Goal: Task Accomplishment & Management: Manage account settings

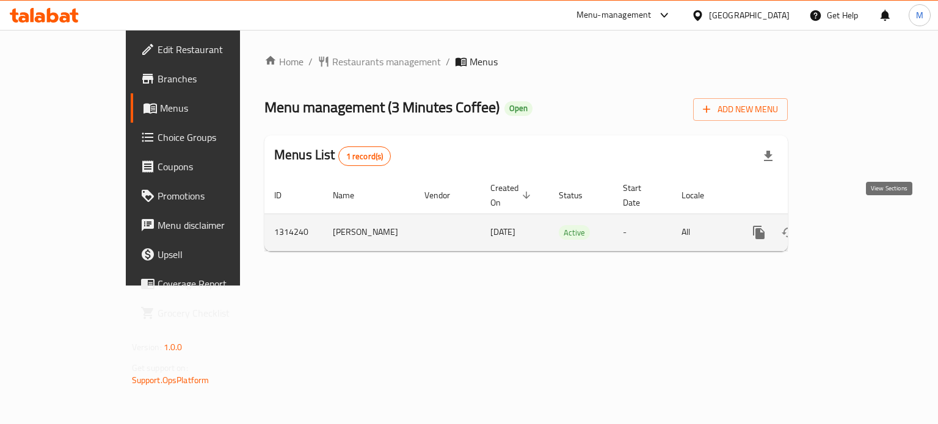
click at [852, 227] on icon "enhanced table" at bounding box center [846, 232] width 11 height 11
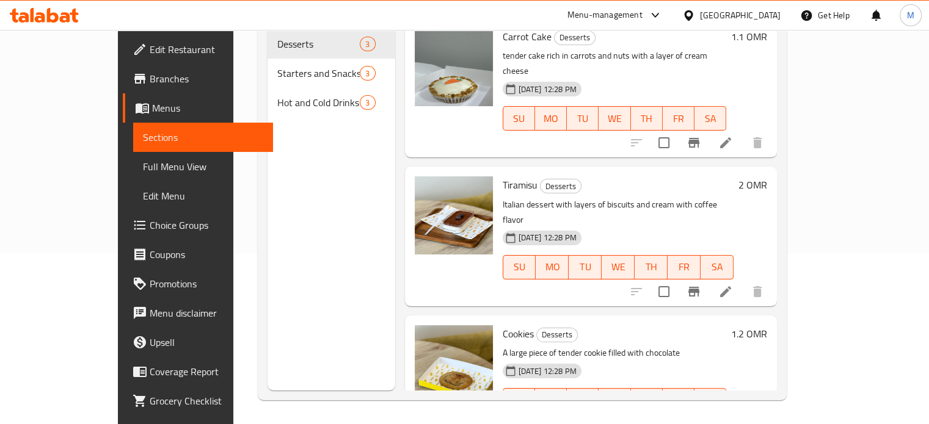
scroll to position [171, 0]
click at [742, 280] on li at bounding box center [725, 291] width 34 height 22
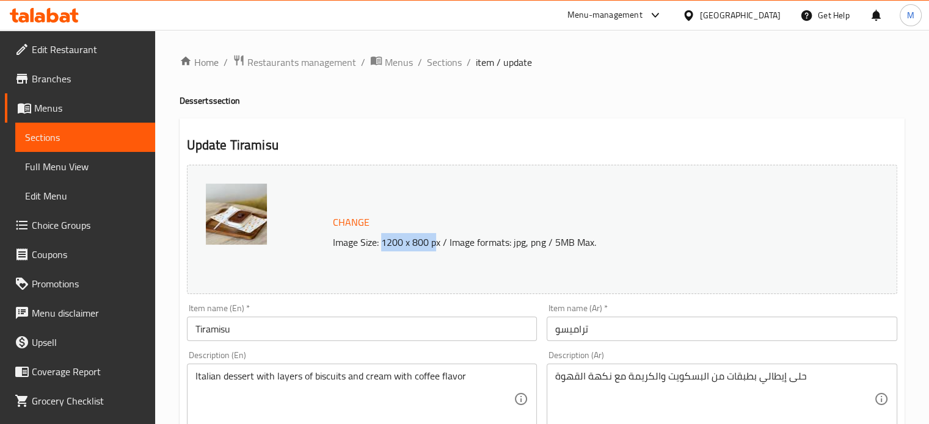
drag, startPoint x: 380, startPoint y: 246, endPoint x: 437, endPoint y: 252, distance: 57.7
click at [437, 252] on div "Change Image Size: 1200 x 800 px / Image formats: jpg, png / 5MB Max." at bounding box center [542, 229] width 710 height 129
click at [263, 231] on img at bounding box center [236, 214] width 61 height 61
click at [343, 225] on span "Change" at bounding box center [351, 223] width 37 height 18
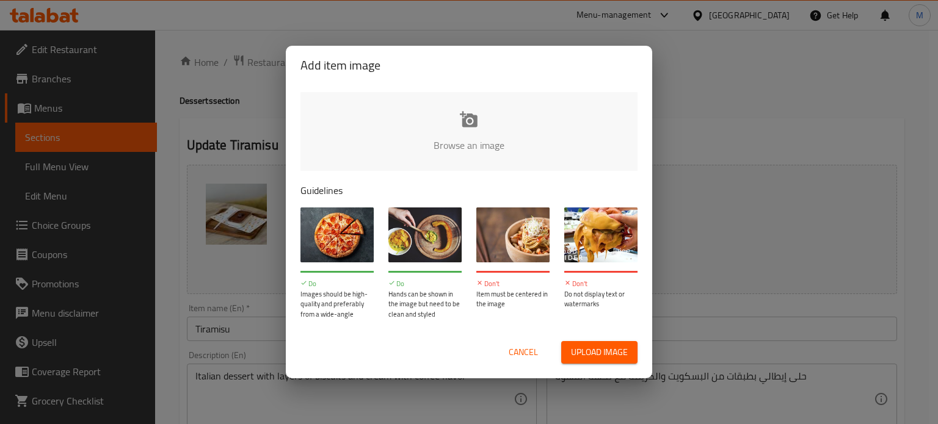
click at [518, 349] on span "Cancel" at bounding box center [523, 352] width 29 height 15
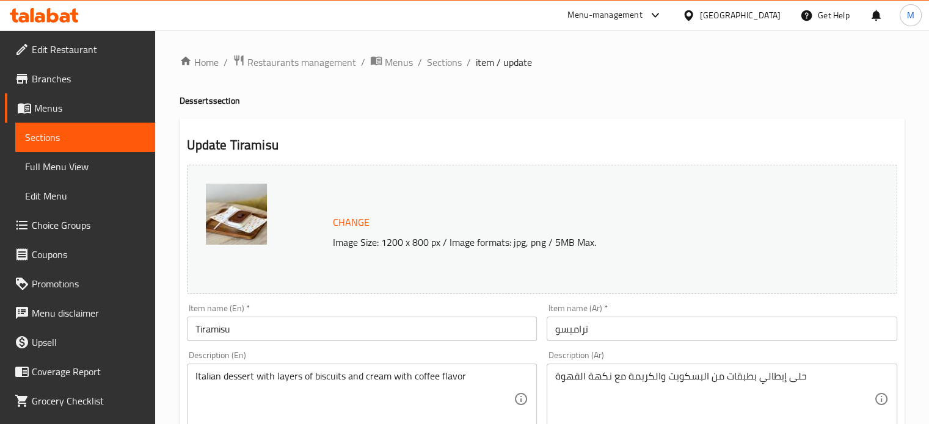
click at [490, 229] on div "Change Image Size: 1200 x 800 px / Image formats: jpg, png / 5MB Max." at bounding box center [580, 230] width 504 height 40
click at [360, 220] on span "Change" at bounding box center [351, 223] width 37 height 18
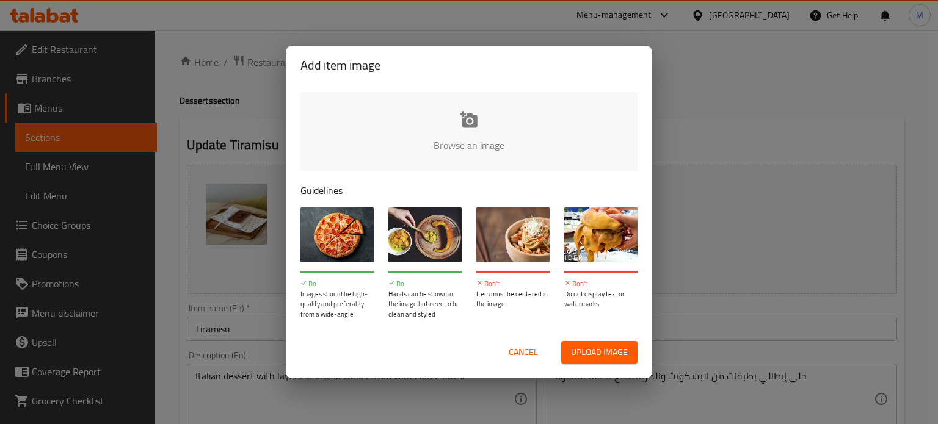
drag, startPoint x: 488, startPoint y: 134, endPoint x: 446, endPoint y: 119, distance: 44.0
click at [446, 119] on input "file" at bounding box center [881, 149] width 1163 height 114
click at [526, 353] on span "Cancel" at bounding box center [523, 352] width 29 height 15
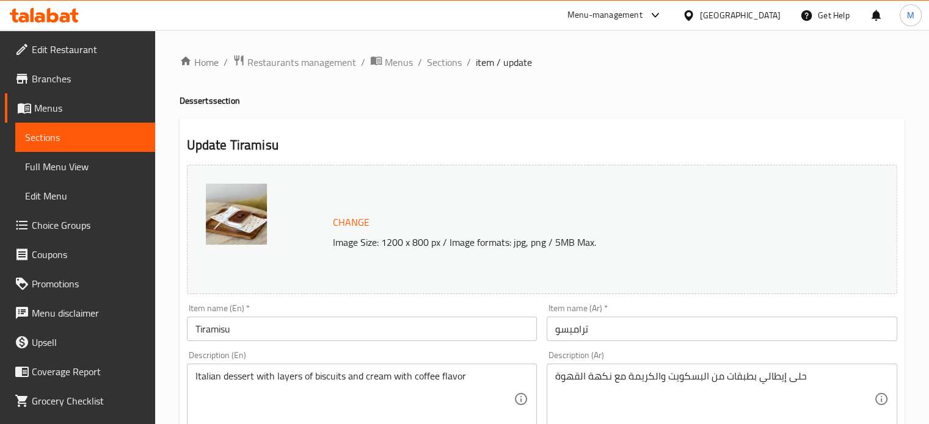
click at [244, 224] on img at bounding box center [236, 214] width 61 height 61
click at [351, 223] on span "Change" at bounding box center [351, 223] width 37 height 18
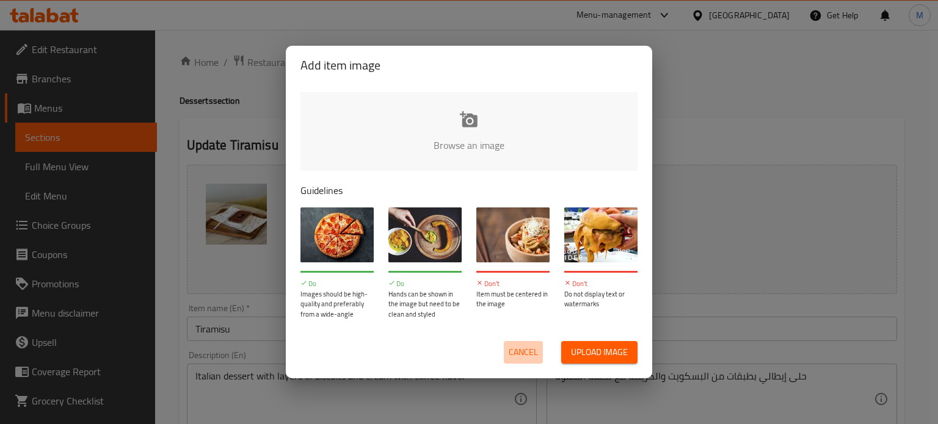
click at [529, 354] on span "Cancel" at bounding box center [523, 352] width 29 height 15
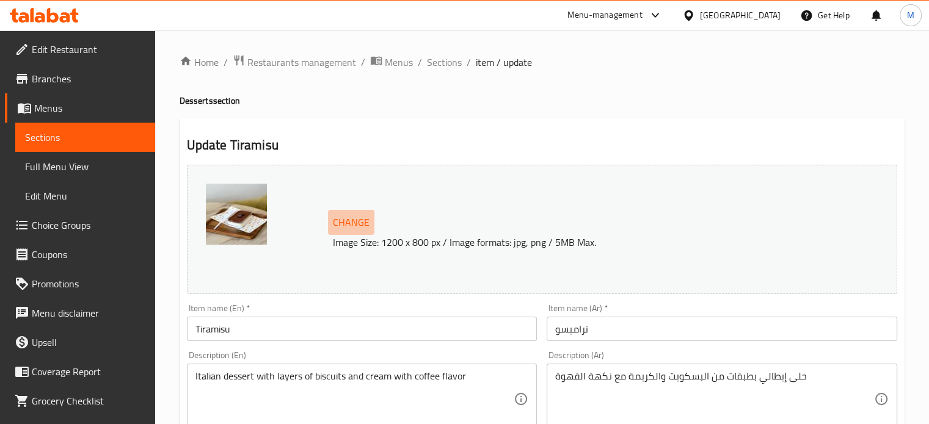
click at [354, 222] on span "Change" at bounding box center [351, 223] width 37 height 18
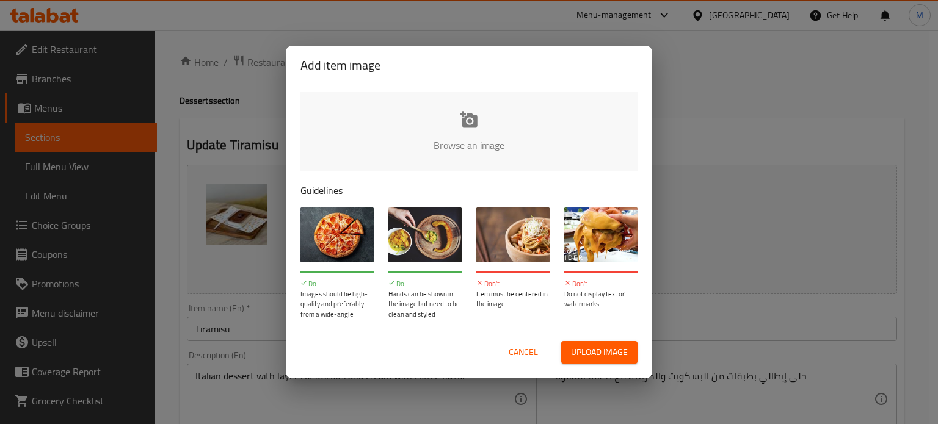
click at [586, 352] on span "Upload image" at bounding box center [599, 352] width 57 height 15
click at [528, 358] on span "Cancel" at bounding box center [523, 352] width 29 height 15
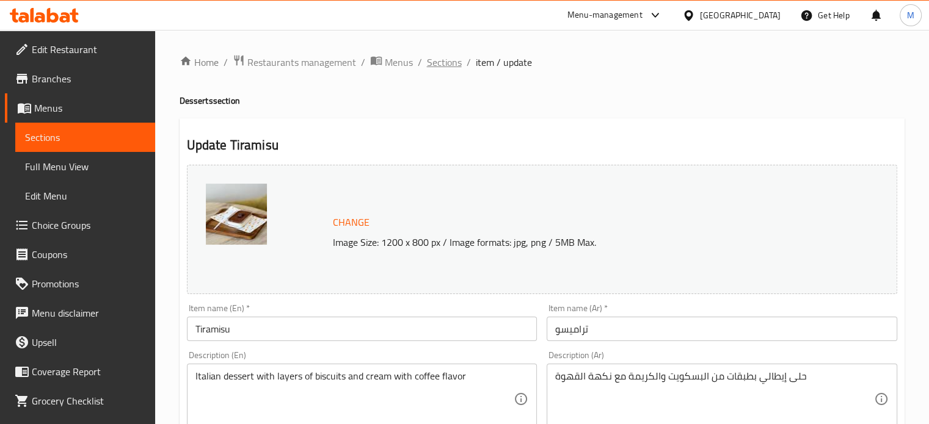
click at [440, 62] on span "Sections" at bounding box center [444, 62] width 35 height 15
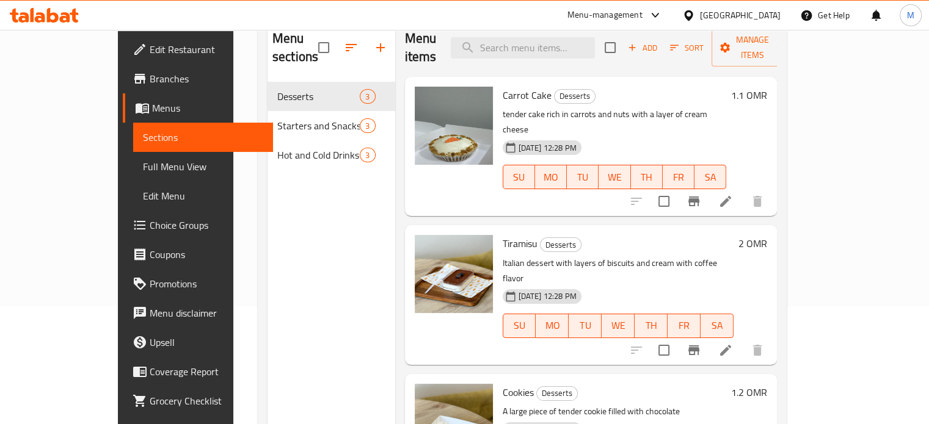
scroll to position [110, 0]
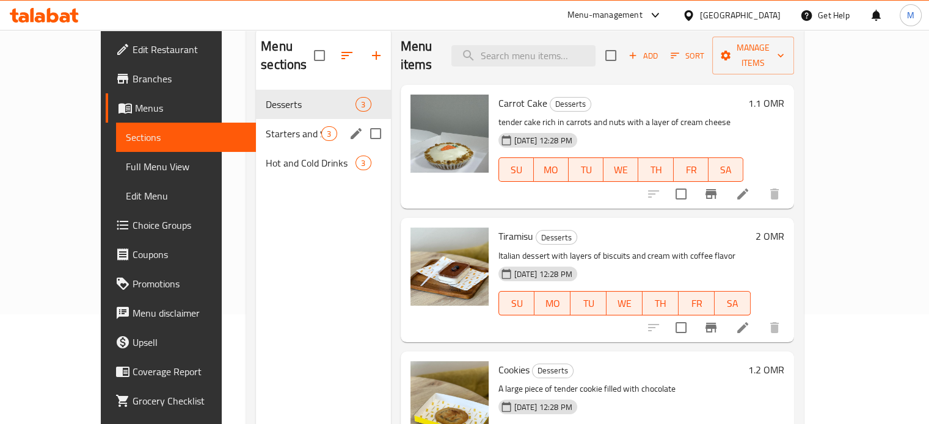
click at [264, 126] on div "Starters and Snacks 3" at bounding box center [323, 133] width 134 height 29
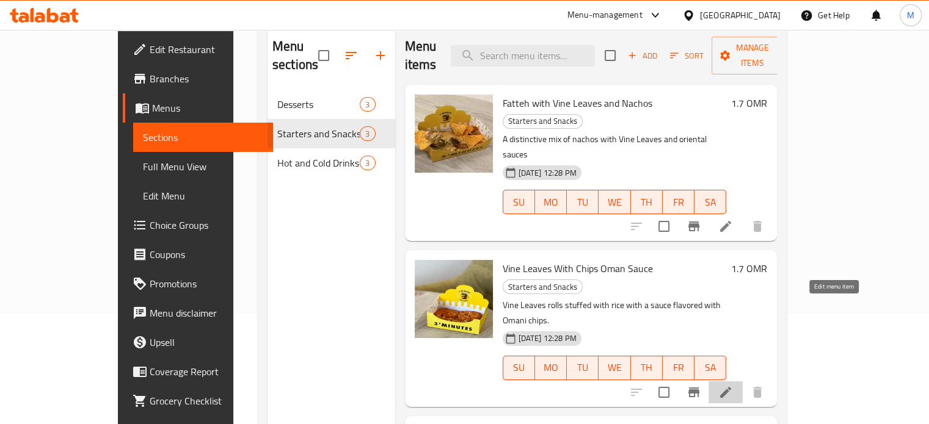
click at [731, 387] on icon at bounding box center [725, 392] width 11 height 11
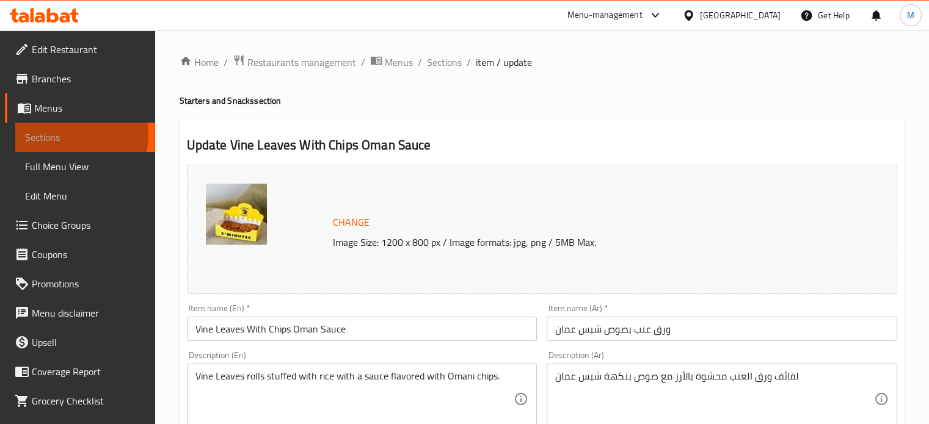
click at [52, 134] on span "Sections" at bounding box center [85, 137] width 120 height 15
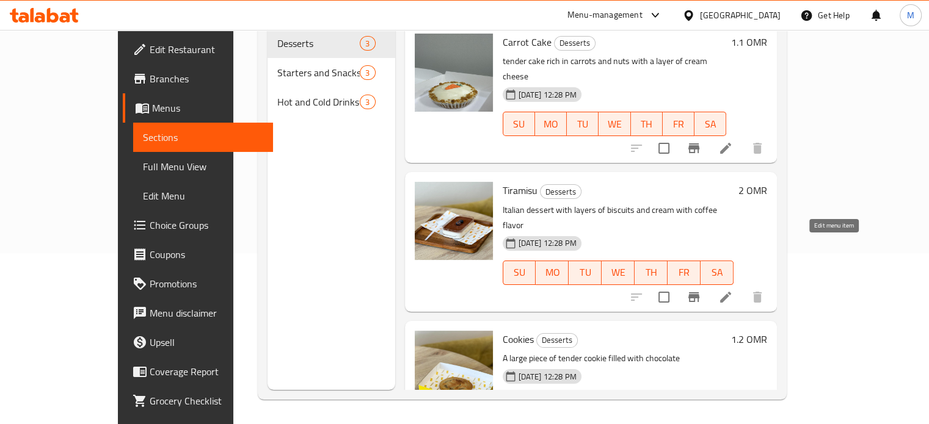
click at [731, 292] on icon at bounding box center [725, 297] width 11 height 11
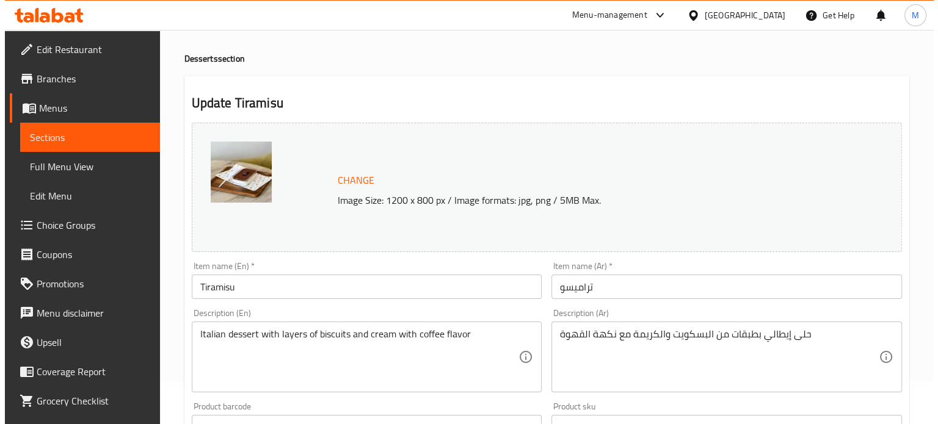
scroll to position [61, 0]
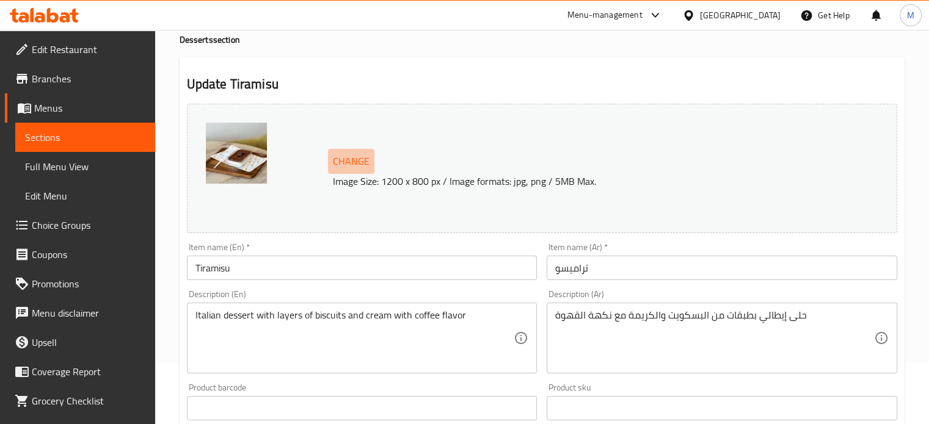
click at [357, 161] on span "Change" at bounding box center [351, 162] width 37 height 18
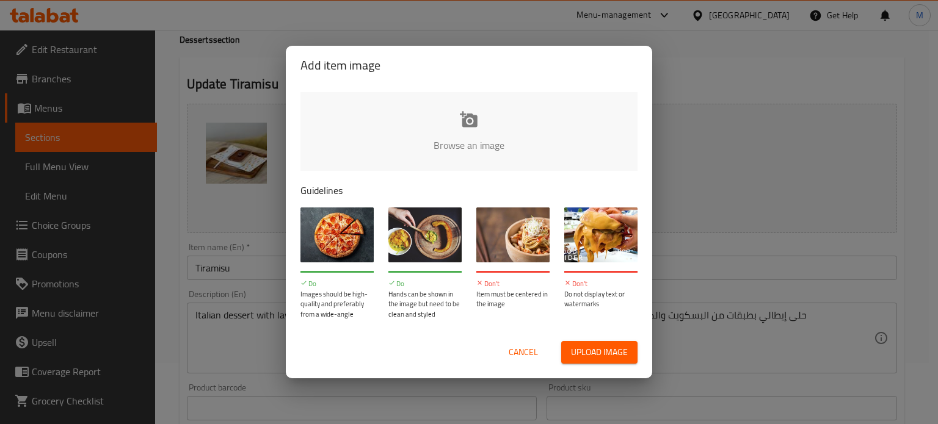
click at [477, 131] on input "file" at bounding box center [881, 149] width 1163 height 114
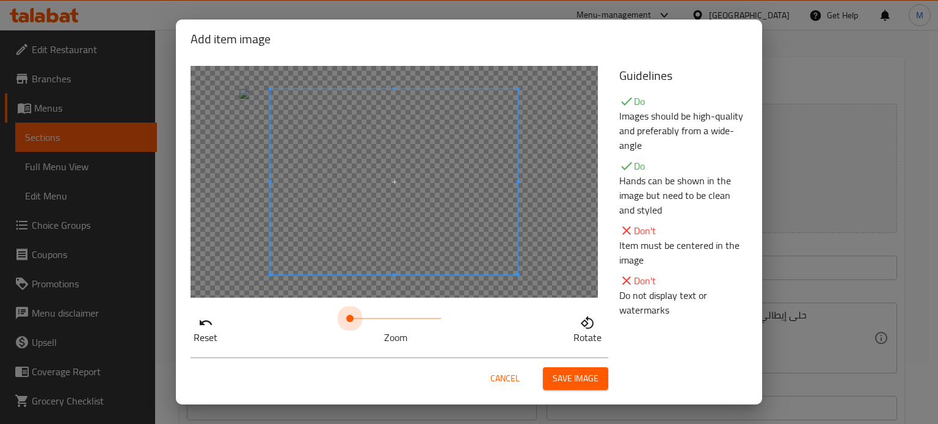
drag, startPoint x: 347, startPoint y: 321, endPoint x: 324, endPoint y: 324, distance: 22.9
click at [325, 324] on div "Reset Zoom Rotate" at bounding box center [398, 327] width 414 height 35
click at [206, 330] on p "Reset" at bounding box center [206, 337] width 24 height 15
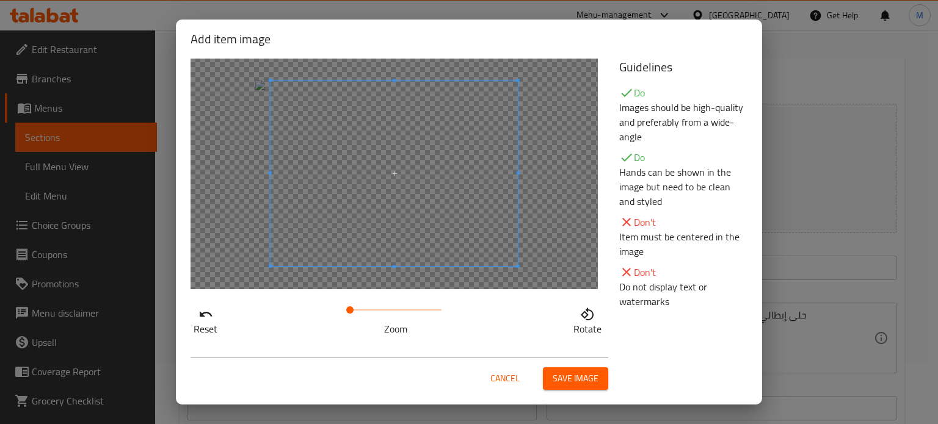
click at [570, 377] on span "Save image" at bounding box center [576, 378] width 46 height 15
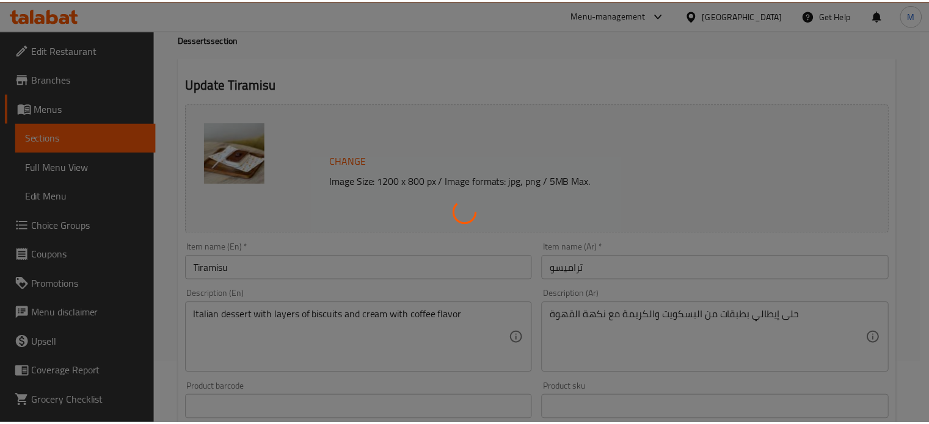
scroll to position [0, 0]
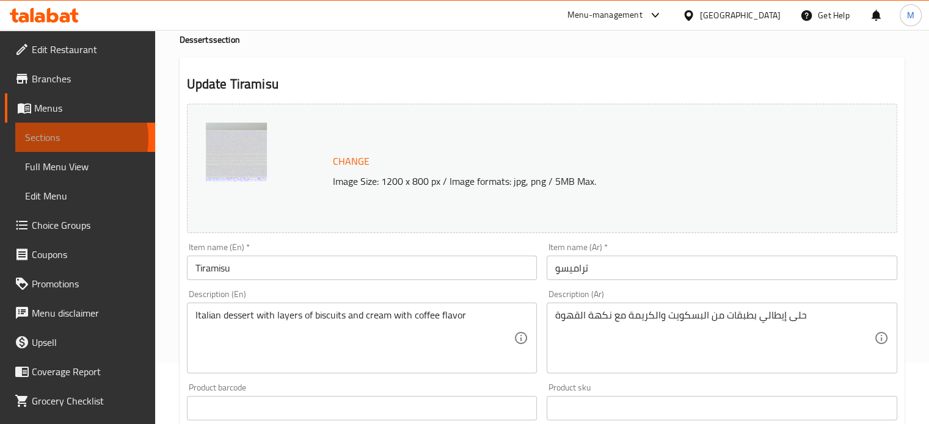
click at [64, 139] on span "Sections" at bounding box center [85, 137] width 120 height 15
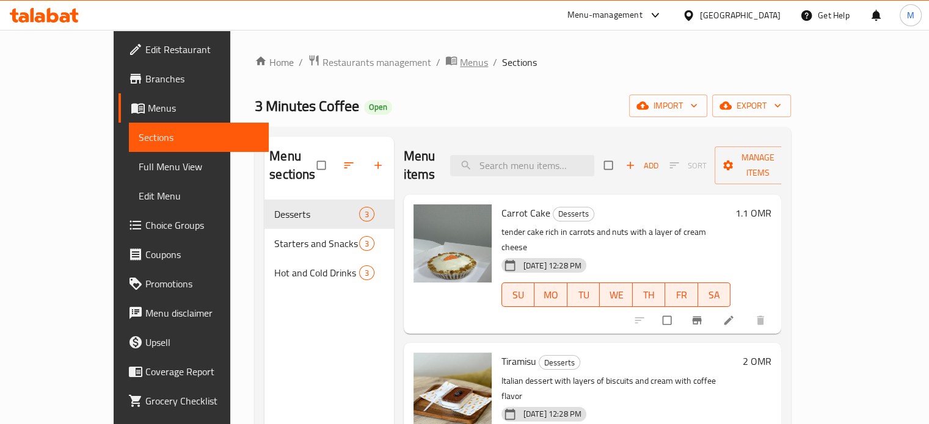
click at [460, 65] on span "Menus" at bounding box center [474, 62] width 28 height 15
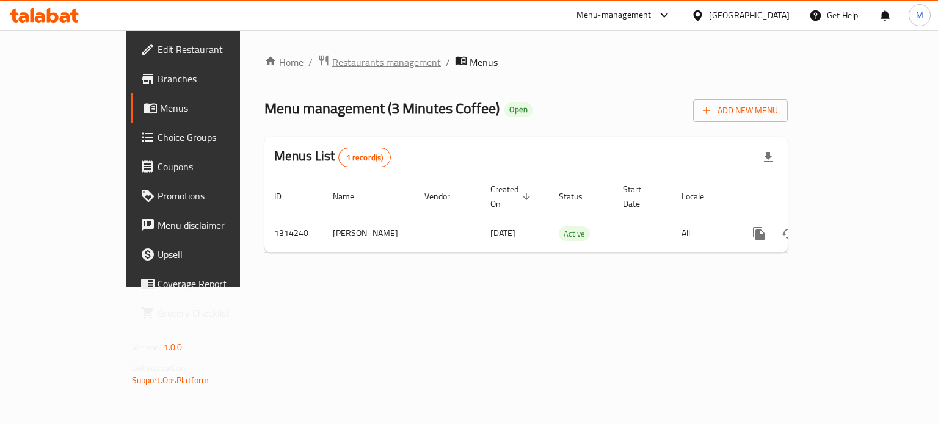
click at [332, 60] on span "Restaurants management" at bounding box center [386, 62] width 109 height 15
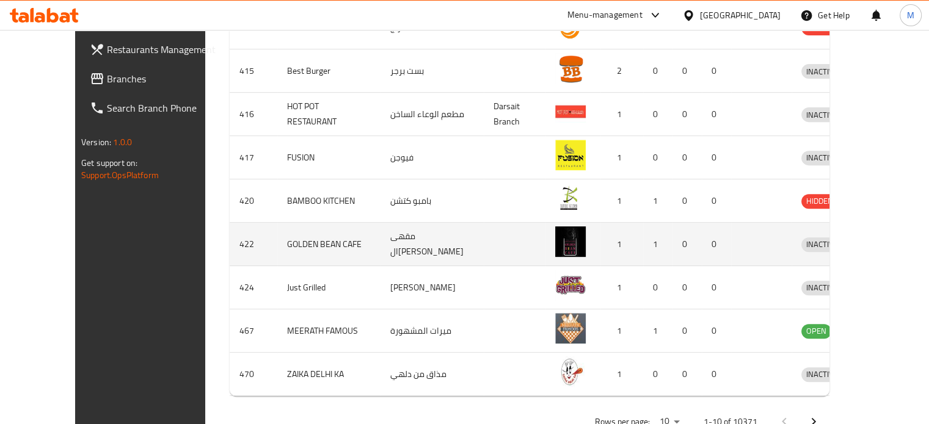
scroll to position [481, 0]
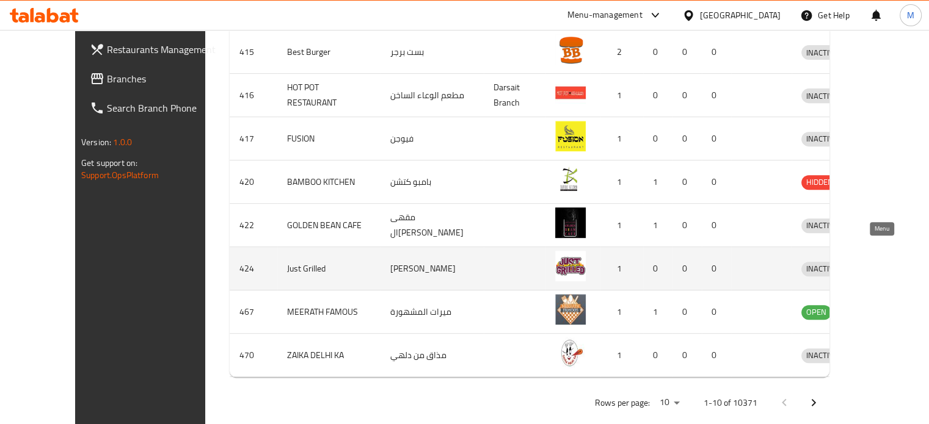
click at [876, 264] on icon "enhanced table" at bounding box center [874, 269] width 13 height 10
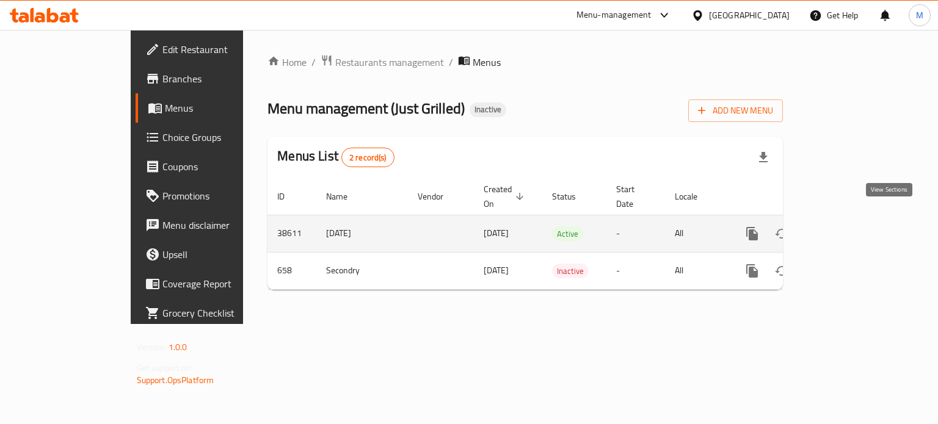
click at [848, 227] on icon "enhanced table" at bounding box center [840, 234] width 15 height 15
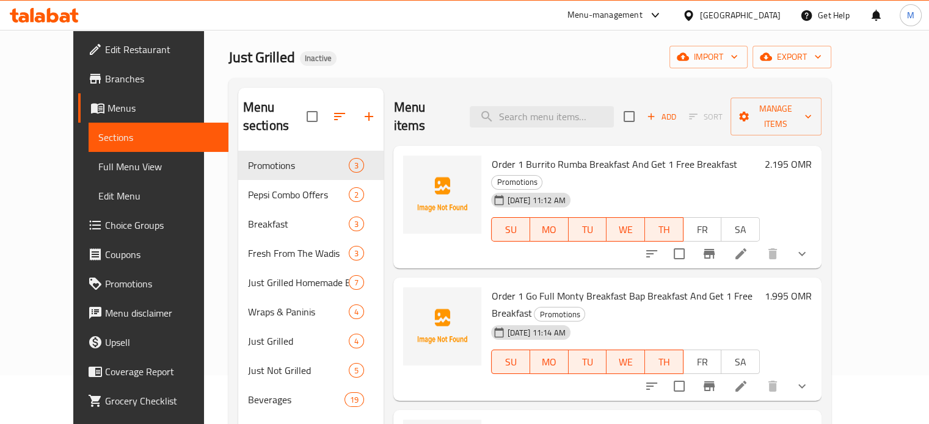
scroll to position [61, 0]
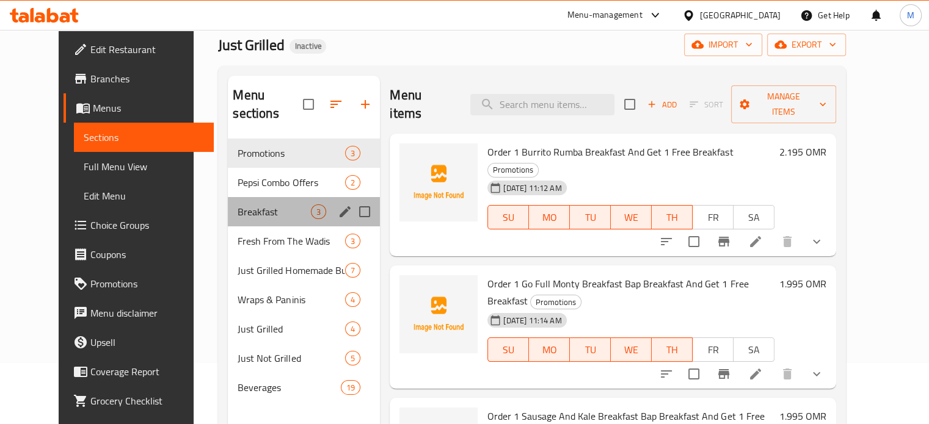
click at [264, 204] on div "Breakfast 3" at bounding box center [304, 211] width 152 height 29
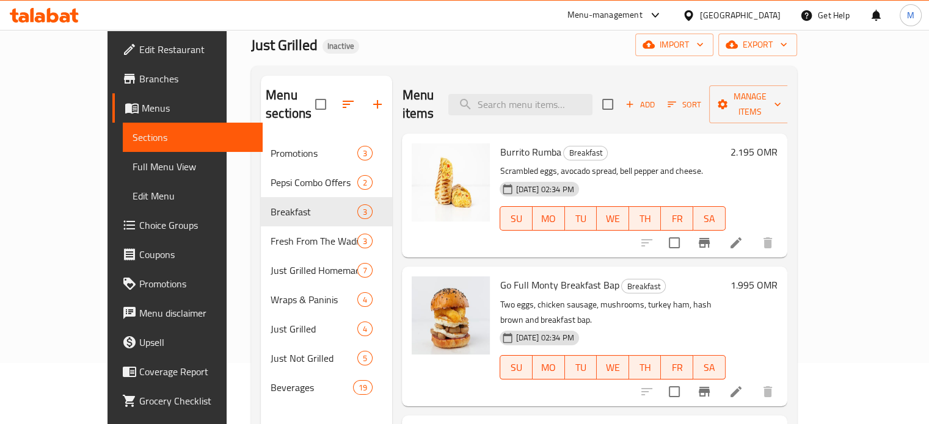
click at [743, 236] on icon at bounding box center [735, 243] width 15 height 15
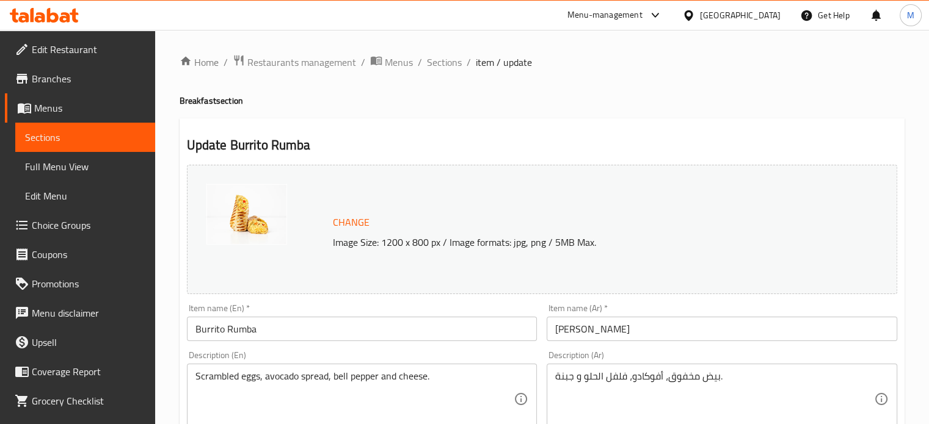
click at [84, 137] on span "Sections" at bounding box center [85, 137] width 120 height 15
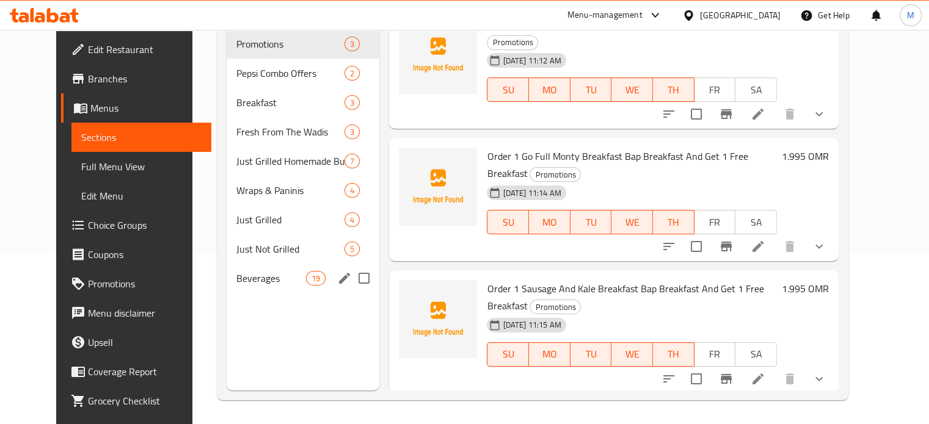
scroll to position [171, 0]
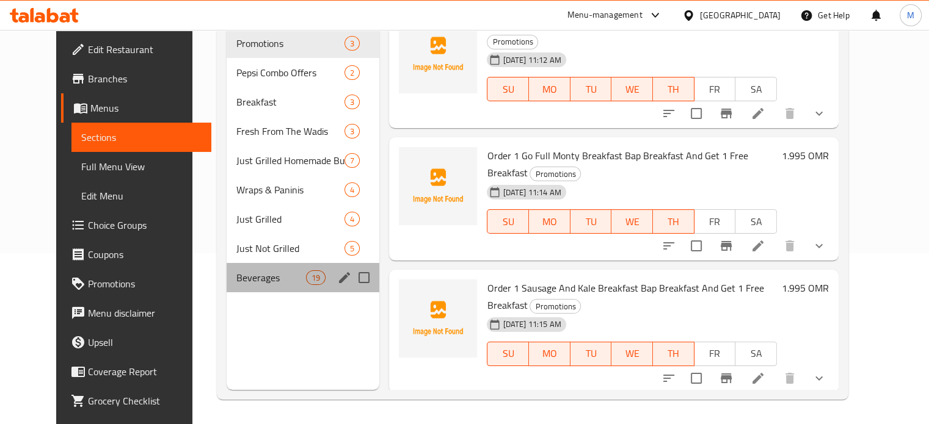
click at [229, 263] on div "Beverages 19" at bounding box center [303, 277] width 153 height 29
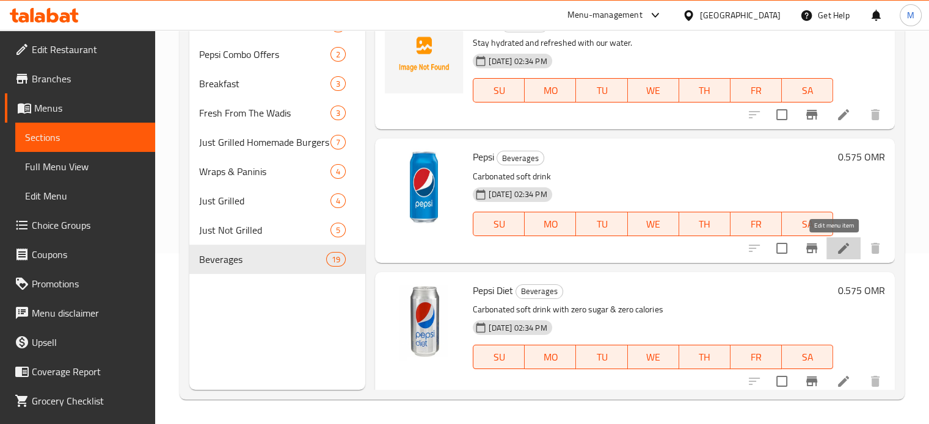
click at [840, 253] on icon at bounding box center [843, 248] width 15 height 15
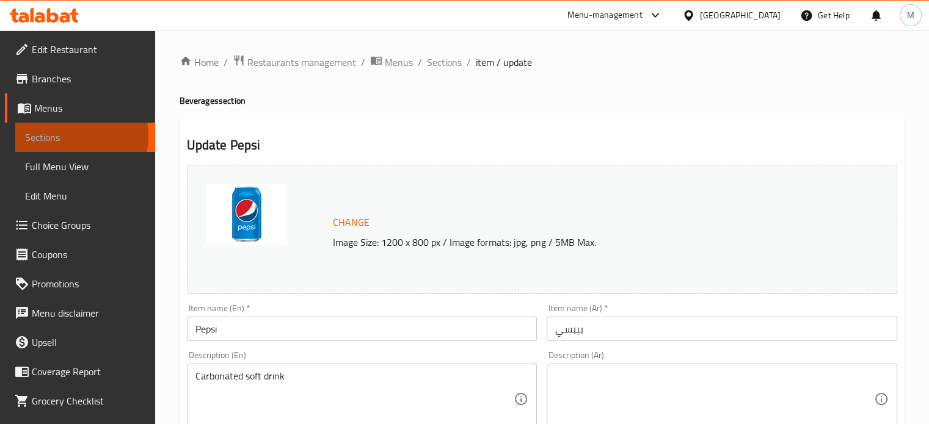
click at [59, 136] on span "Sections" at bounding box center [85, 137] width 120 height 15
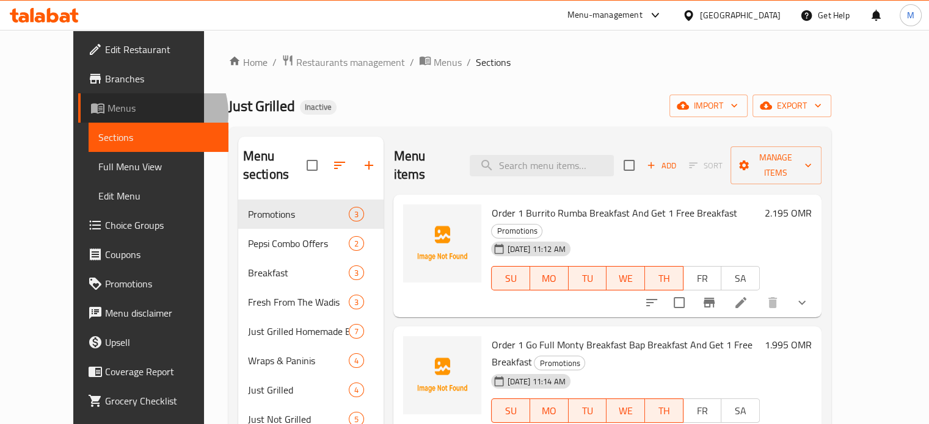
click at [107, 114] on span "Menus" at bounding box center [162, 108] width 111 height 15
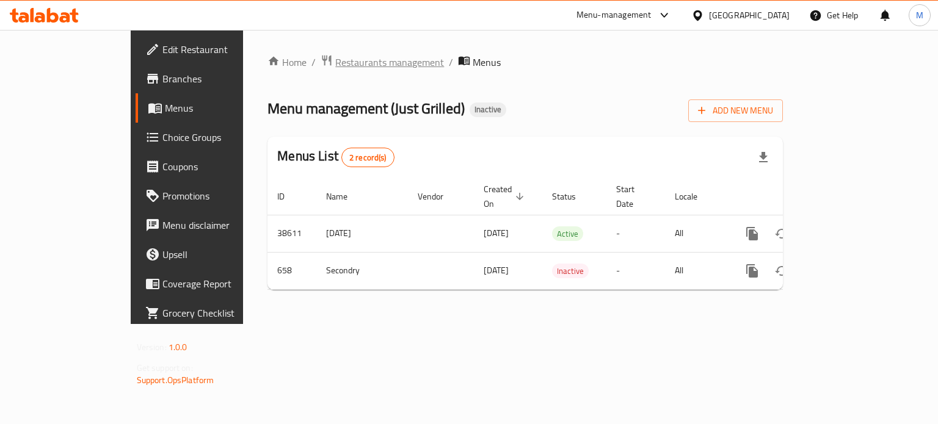
click at [335, 63] on span "Restaurants management" at bounding box center [389, 62] width 109 height 15
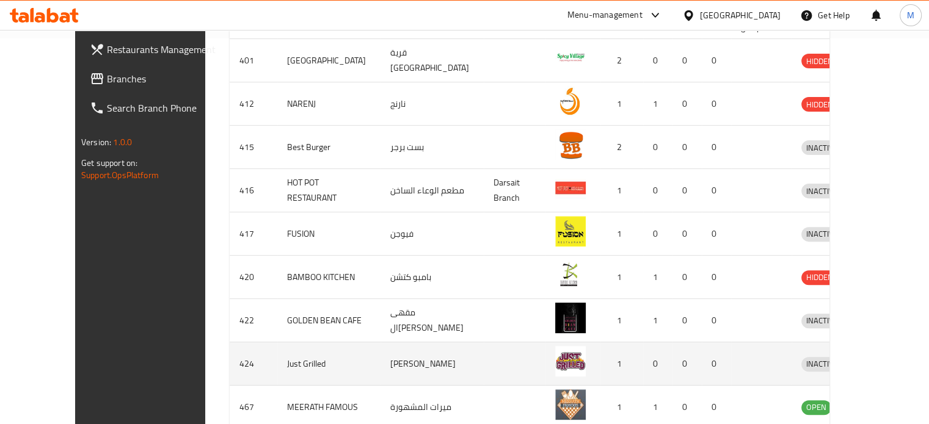
scroll to position [481, 0]
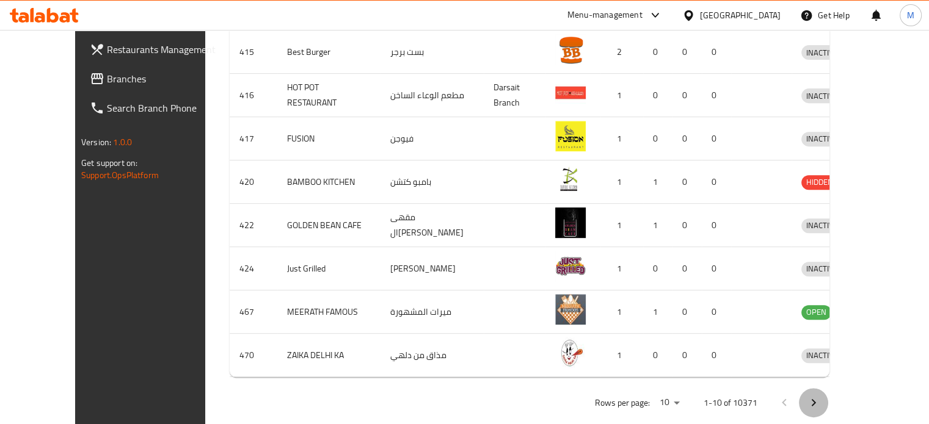
click at [821, 396] on icon "Next page" at bounding box center [813, 403] width 15 height 15
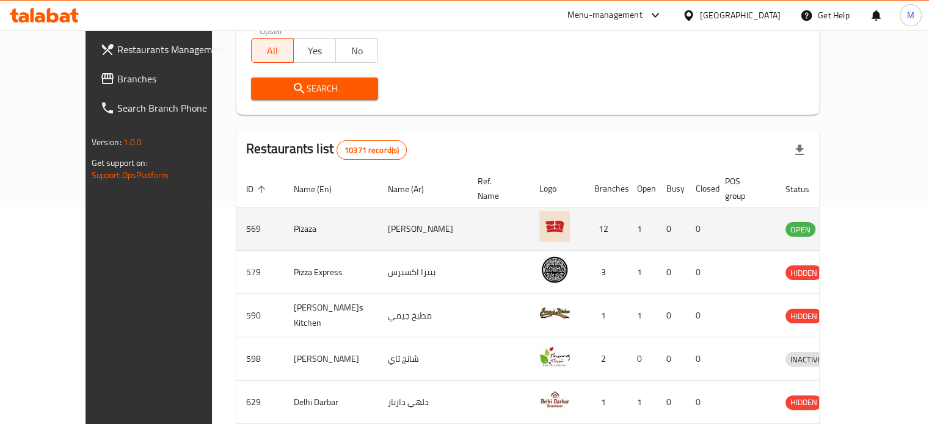
scroll to position [176, 0]
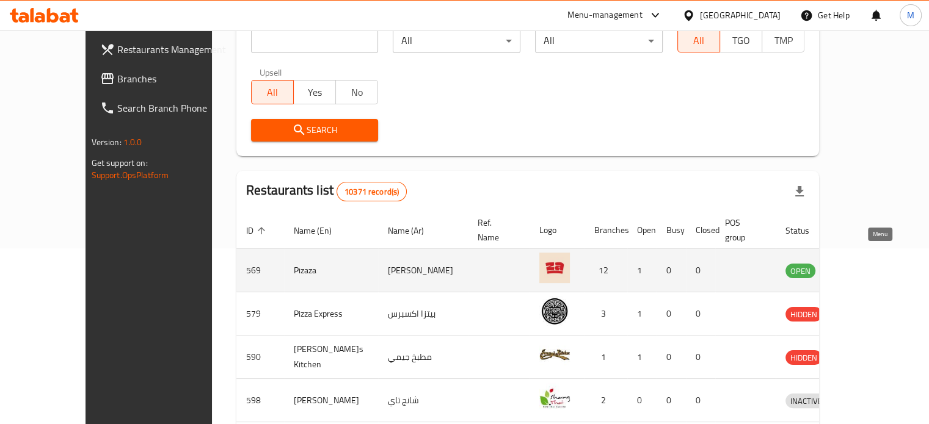
click at [865, 266] on icon "enhanced table" at bounding box center [858, 271] width 13 height 10
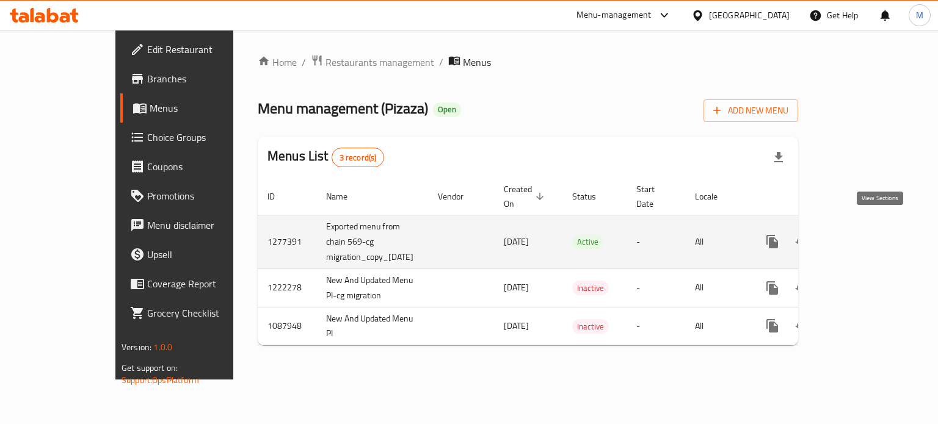
click at [868, 234] on icon "enhanced table" at bounding box center [860, 241] width 15 height 15
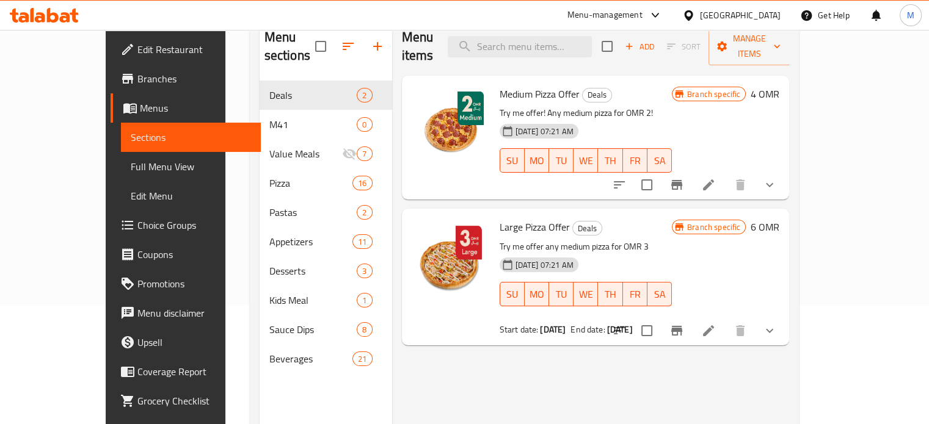
scroll to position [122, 0]
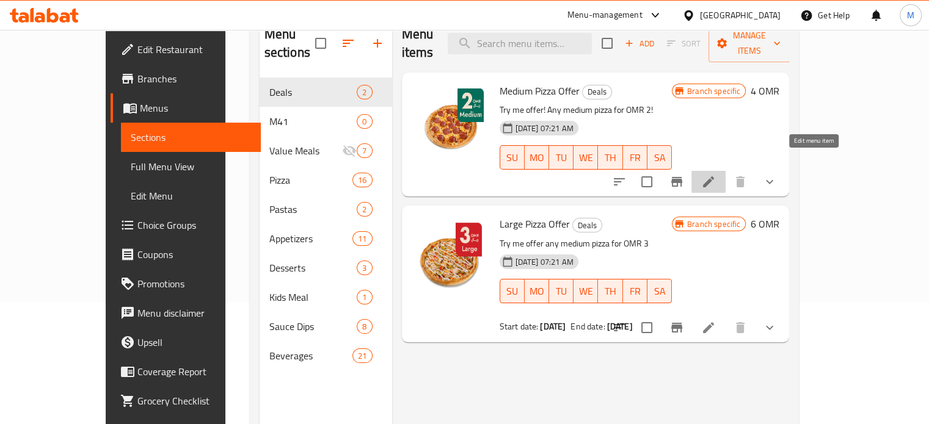
click at [716, 175] on icon at bounding box center [708, 182] width 15 height 15
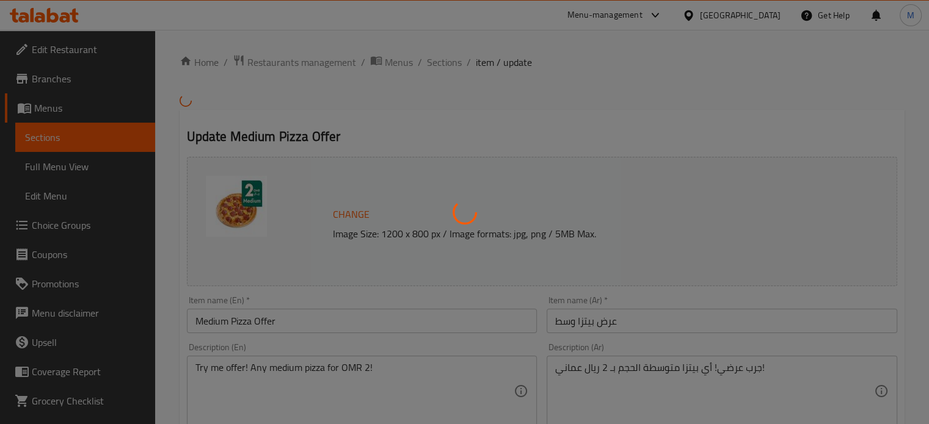
type input "ترقية للقشرة:"
type input "0"
type input "1"
type input "اختيارك للقشرة:-"
type input "1"
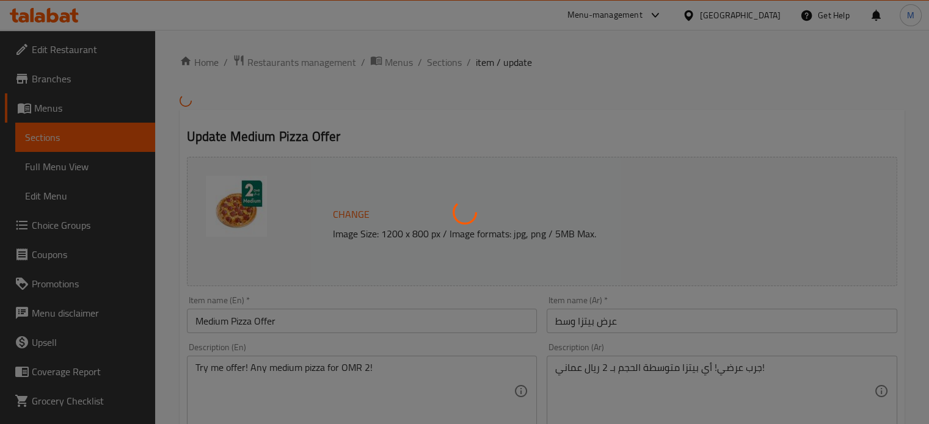
type input "1"
type input "أضف صوص للبيتزا المتوسطة"
type input "0"
type input "5"
type input "اضافة للبيتزا المتوسطة"
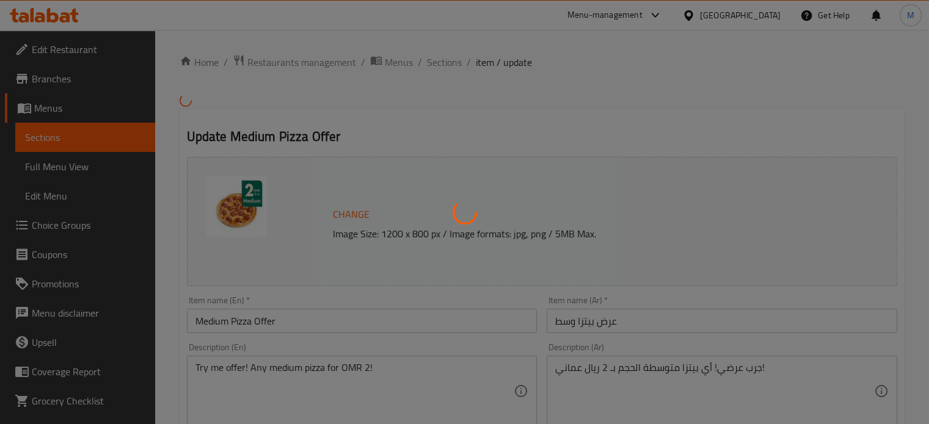
type input "0"
type input "11"
type input "إختيارك من البيتزا:"
type input "1"
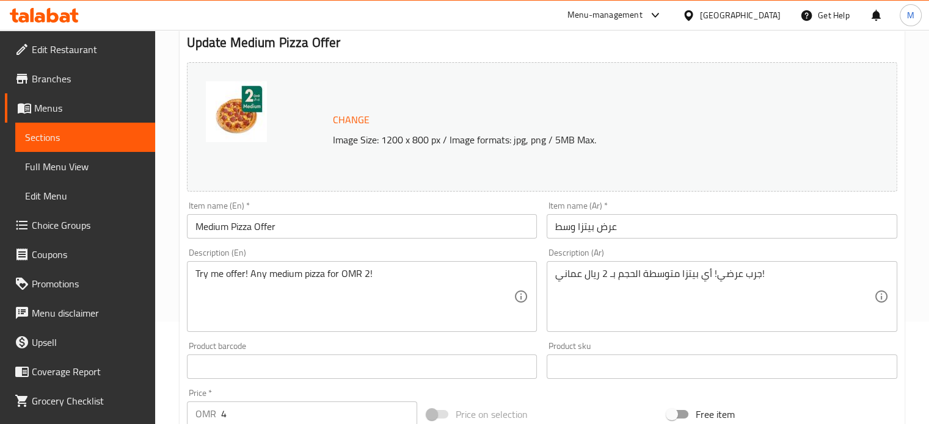
scroll to position [122, 0]
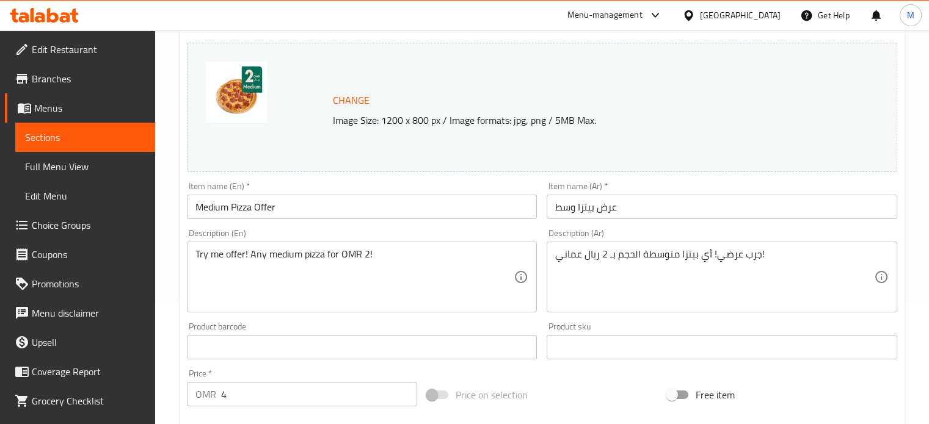
click at [247, 107] on img at bounding box center [236, 92] width 61 height 61
click at [238, 100] on img at bounding box center [236, 92] width 61 height 61
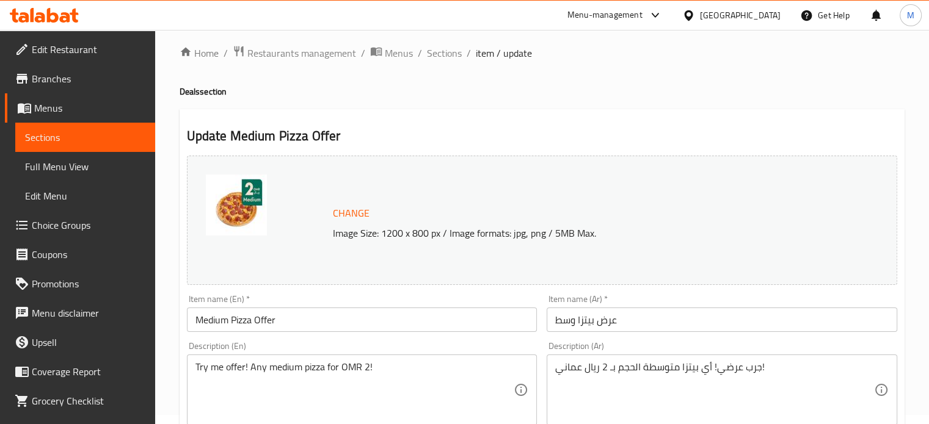
scroll to position [3, 0]
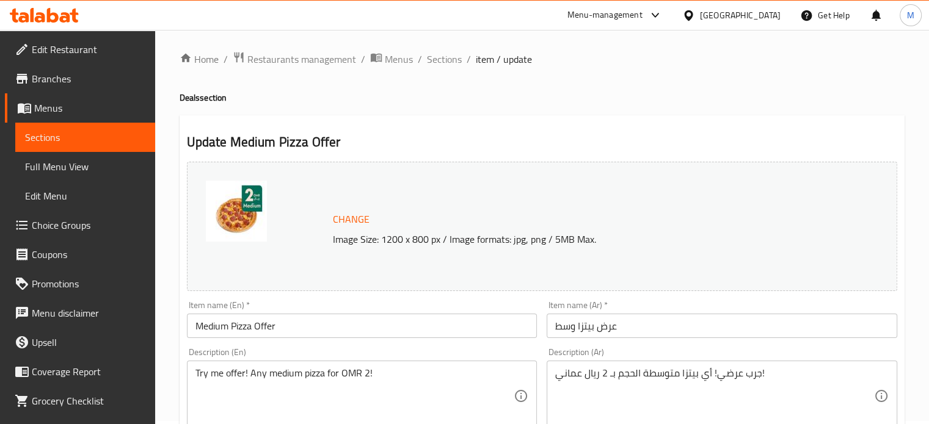
click at [244, 211] on img at bounding box center [236, 211] width 61 height 61
drag, startPoint x: 86, startPoint y: 165, endPoint x: 533, endPoint y: 2, distance: 476.0
click at [86, 165] on span "Full Menu View" at bounding box center [85, 166] width 120 height 15
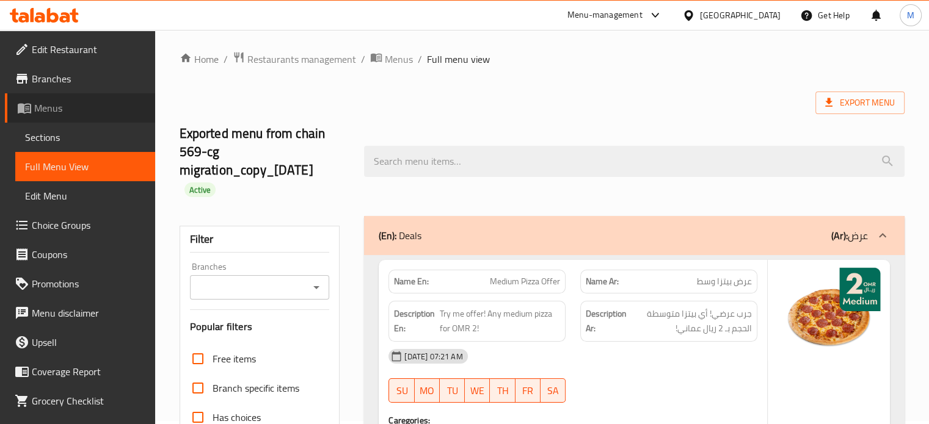
click at [82, 115] on span "Menus" at bounding box center [89, 108] width 111 height 15
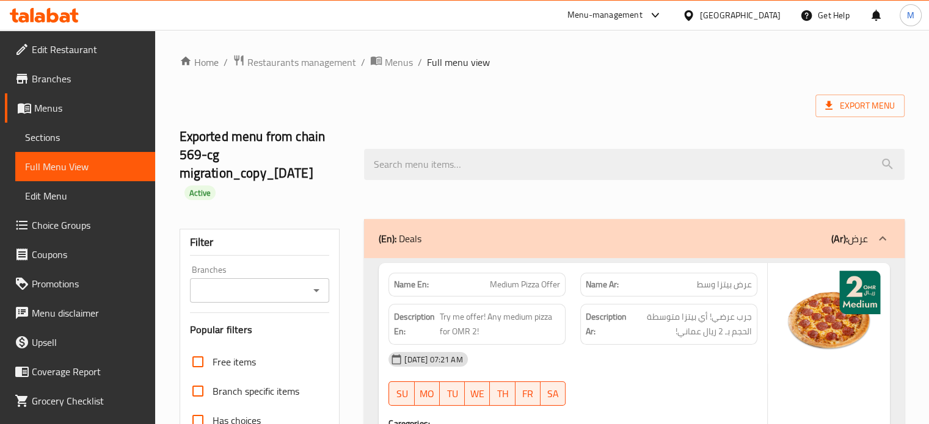
click at [65, 110] on span "Menus" at bounding box center [89, 108] width 111 height 15
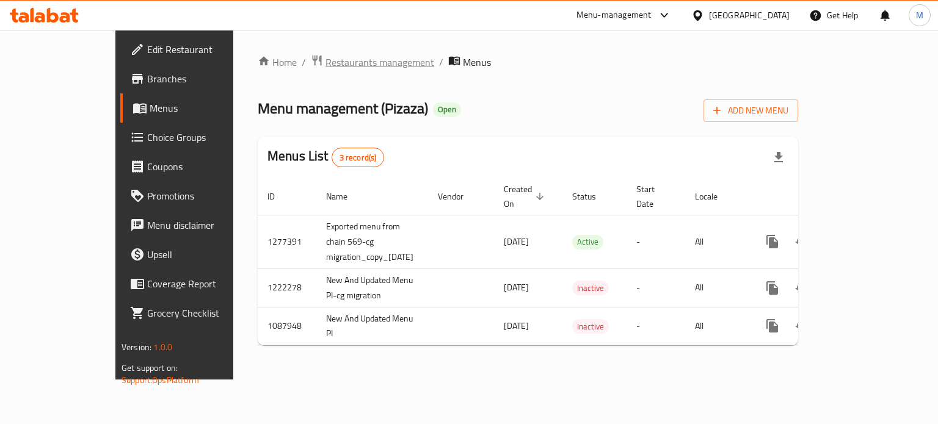
click at [325, 59] on span "Restaurants management" at bounding box center [379, 62] width 109 height 15
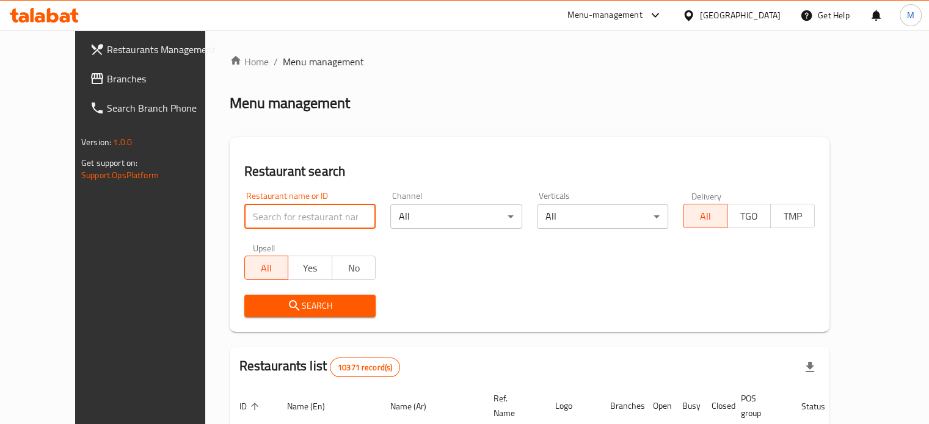
click at [300, 212] on input "search" at bounding box center [310, 217] width 132 height 24
paste input "778801"
type input "778801"
click at [281, 313] on span "Search" at bounding box center [310, 306] width 112 height 15
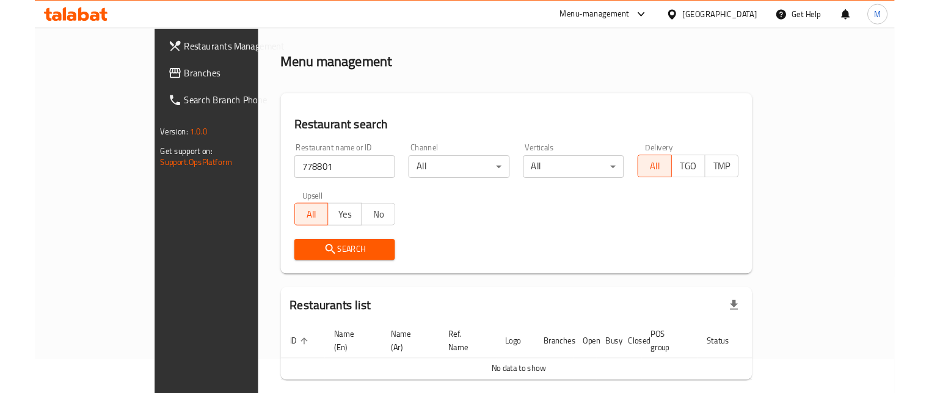
scroll to position [74, 0]
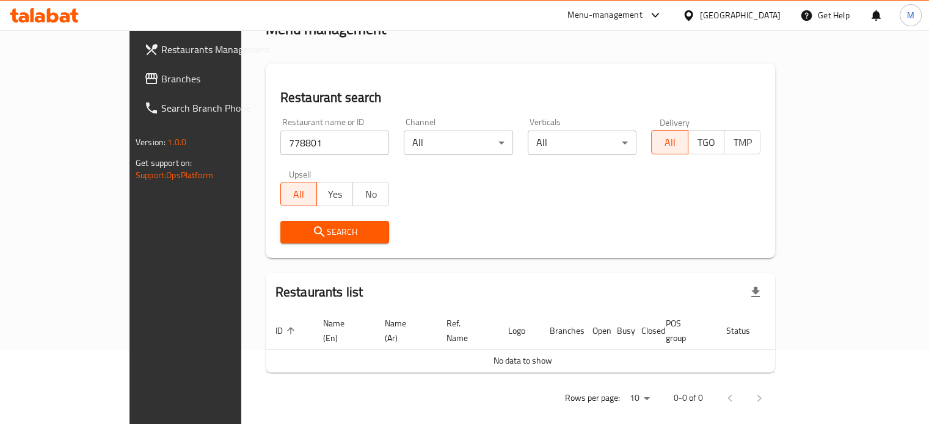
click at [284, 140] on input "778801" at bounding box center [334, 143] width 109 height 24
click at [349, 146] on input "778801" at bounding box center [334, 143] width 109 height 24
click at [340, 141] on input "778801" at bounding box center [334, 143] width 109 height 24
click at [301, 147] on input "search" at bounding box center [334, 143] width 109 height 24
click at [447, 226] on div "Search" at bounding box center [520, 232] width 495 height 37
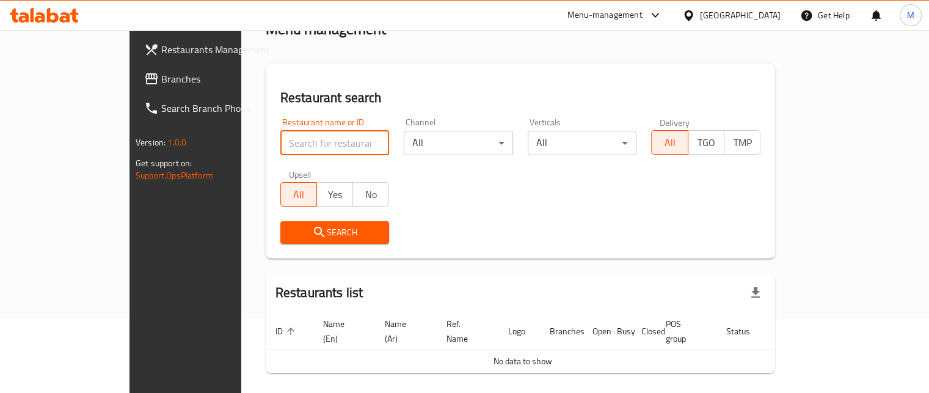
click at [302, 143] on input "search" at bounding box center [334, 143] width 109 height 24
paste input "3 Minutes Coffee"
type input "3 Minutes Coffee"
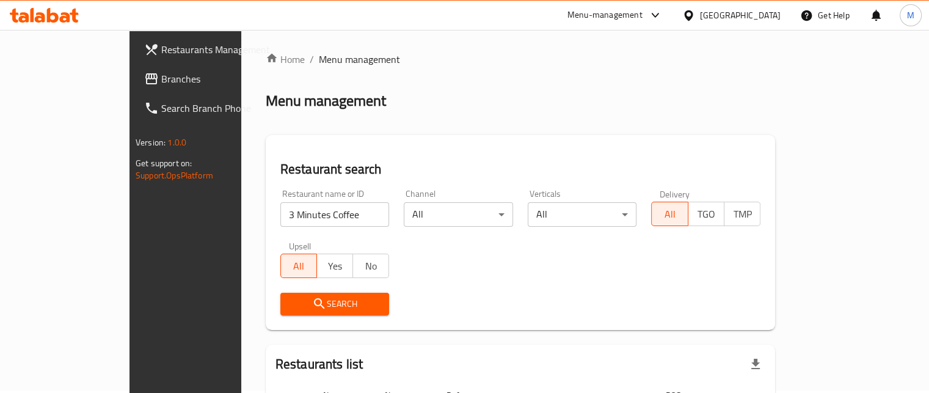
scroll to position [0, 0]
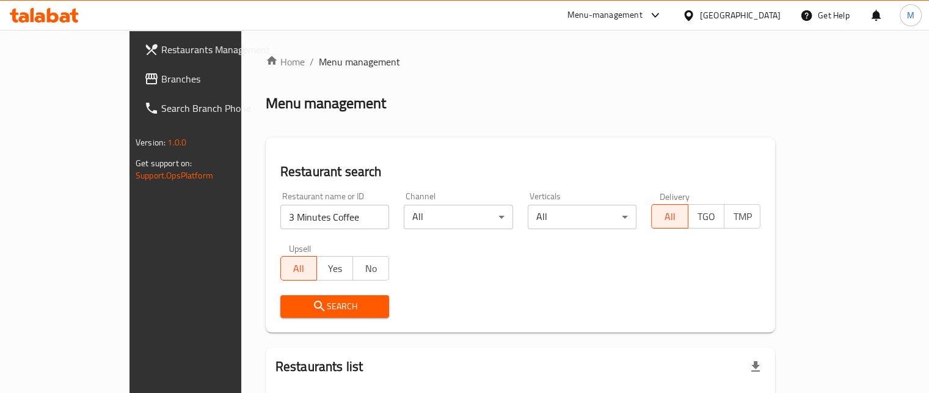
click at [161, 78] on span "Branches" at bounding box center [218, 78] width 114 height 15
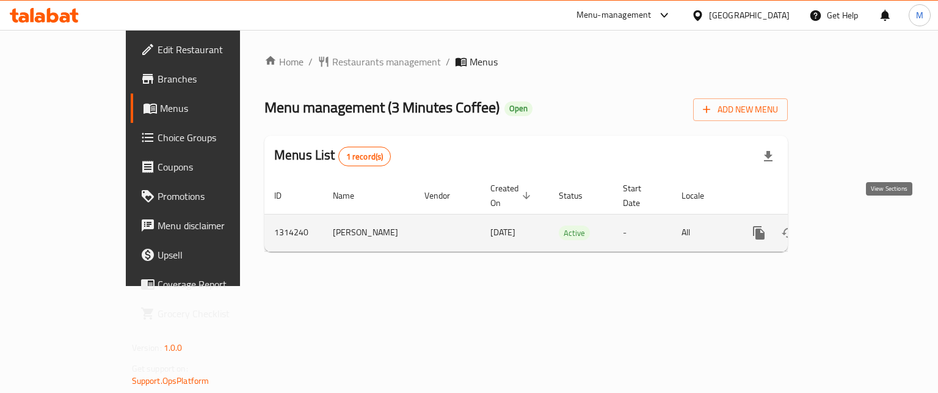
click at [854, 225] on icon "enhanced table" at bounding box center [847, 232] width 15 height 15
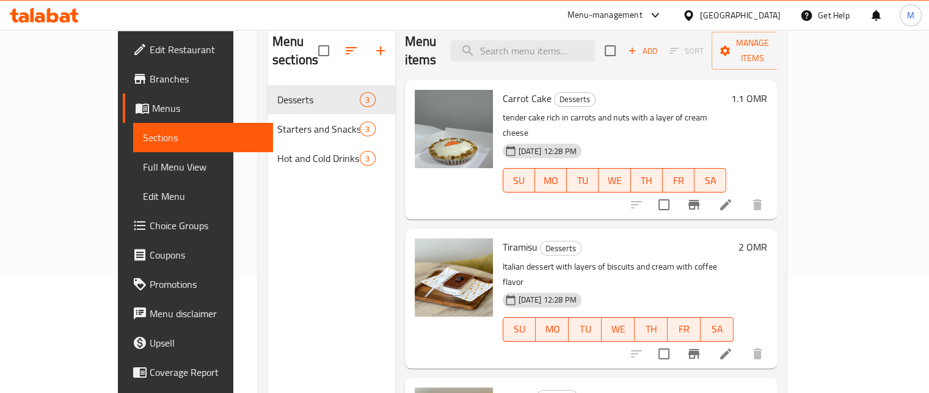
scroll to position [116, 0]
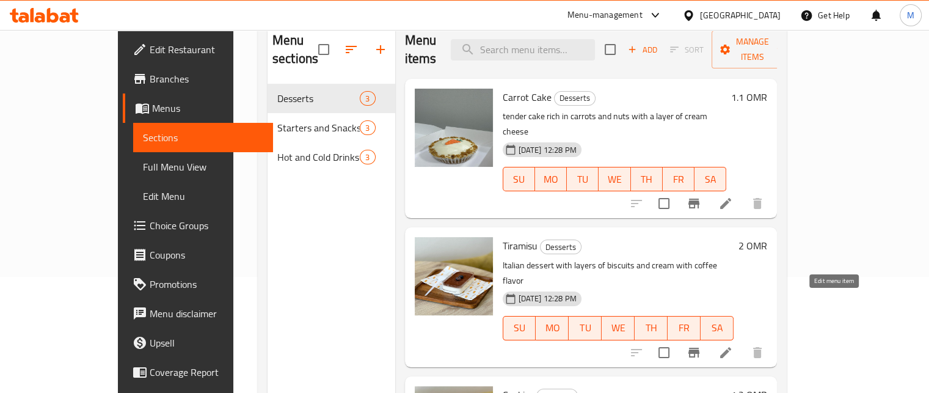
click at [733, 345] on icon at bounding box center [725, 352] width 15 height 15
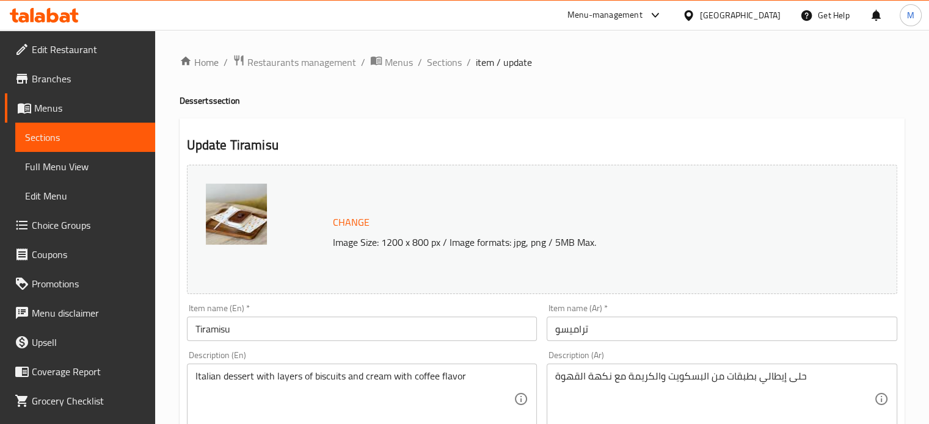
click at [361, 222] on span "Change" at bounding box center [351, 223] width 37 height 18
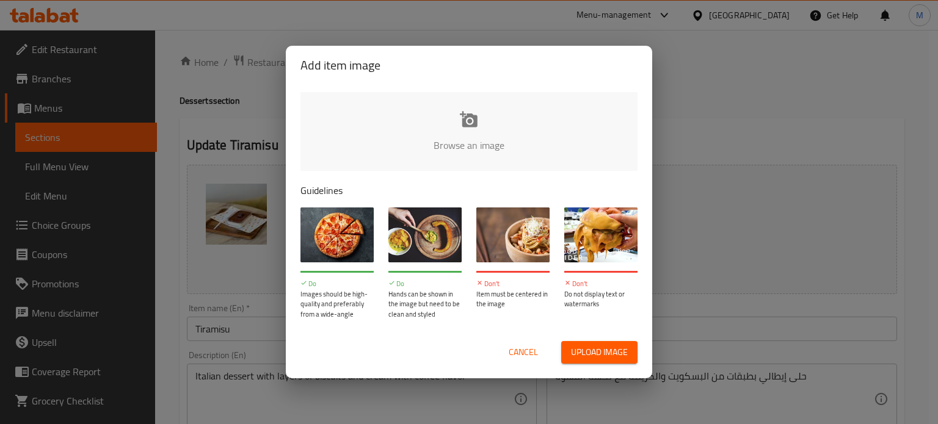
click at [465, 129] on input "file" at bounding box center [881, 149] width 1163 height 114
type input "C:\fakepath\PHOTO-2025-09-29-12-07-27.jpg"
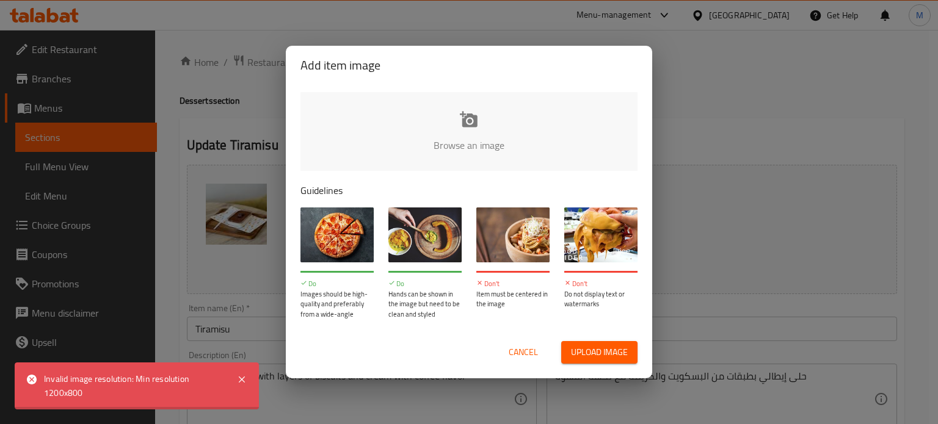
drag, startPoint x: 465, startPoint y: 129, endPoint x: 241, endPoint y: 26, distance: 246.7
click at [241, 26] on div "Add item image Browse an image Guidelines Do Images should be high-quality and …" at bounding box center [469, 212] width 938 height 424
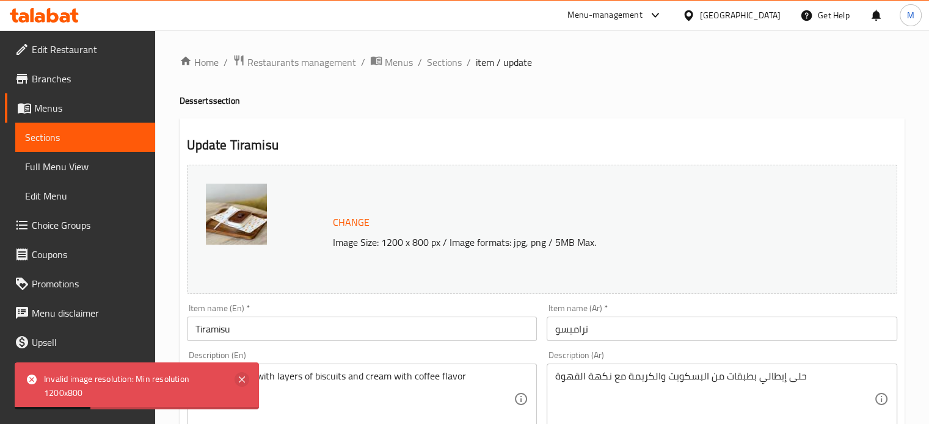
click at [241, 380] on icon at bounding box center [241, 379] width 15 height 15
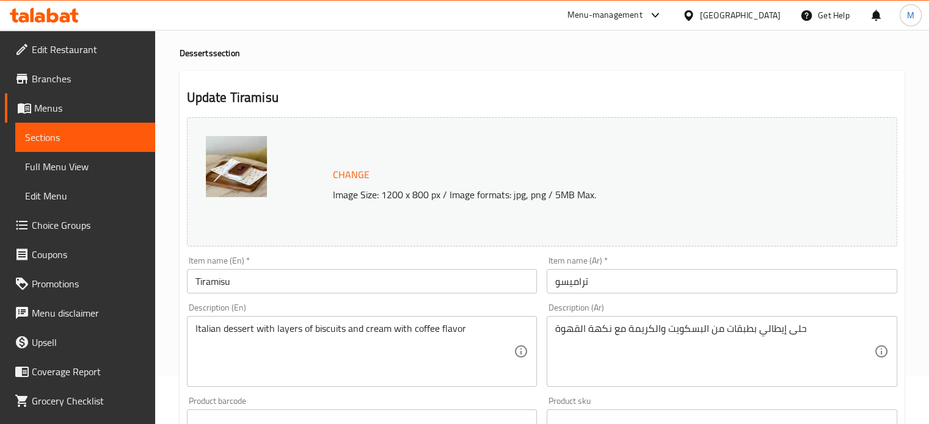
scroll to position [61, 0]
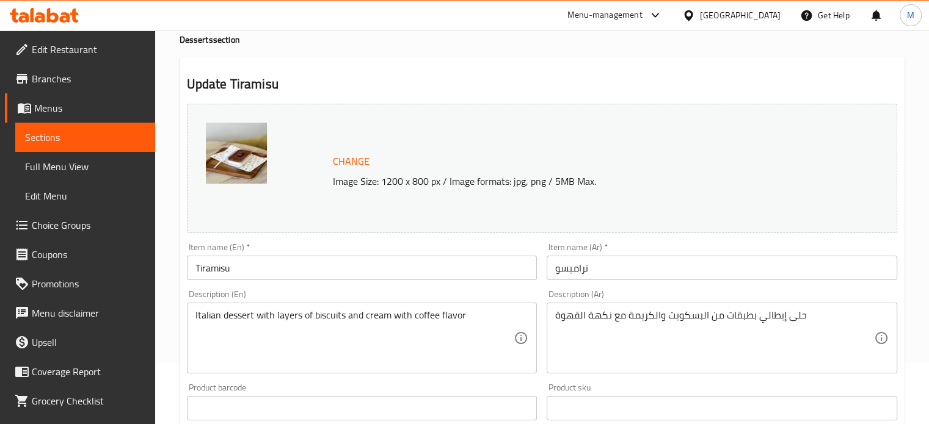
click at [242, 165] on img at bounding box center [236, 153] width 61 height 61
click at [364, 159] on span "Change" at bounding box center [351, 162] width 37 height 18
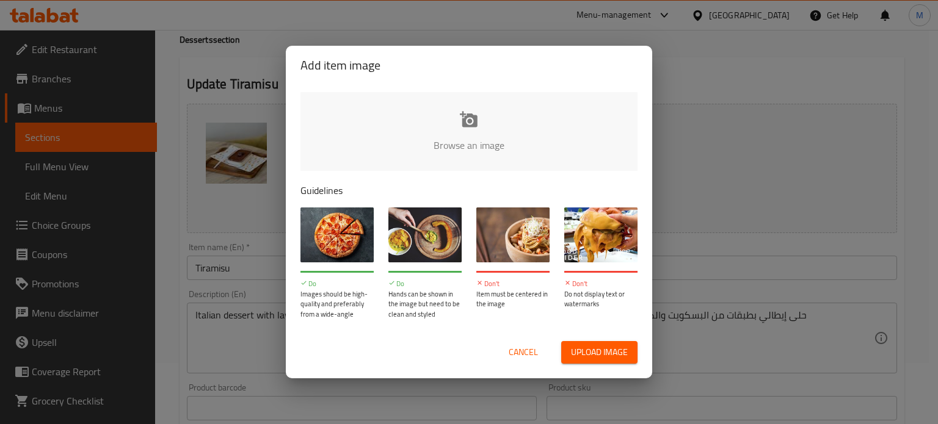
click at [468, 125] on input "file" at bounding box center [881, 149] width 1163 height 114
type input "C:\fakepath\PHOTO-2025-09-29-12-07-27.jpg"
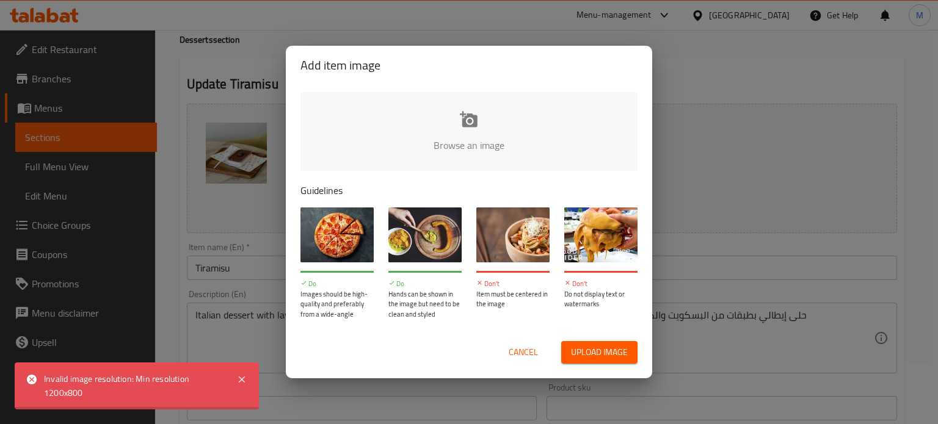
click at [534, 351] on span "Cancel" at bounding box center [523, 352] width 29 height 15
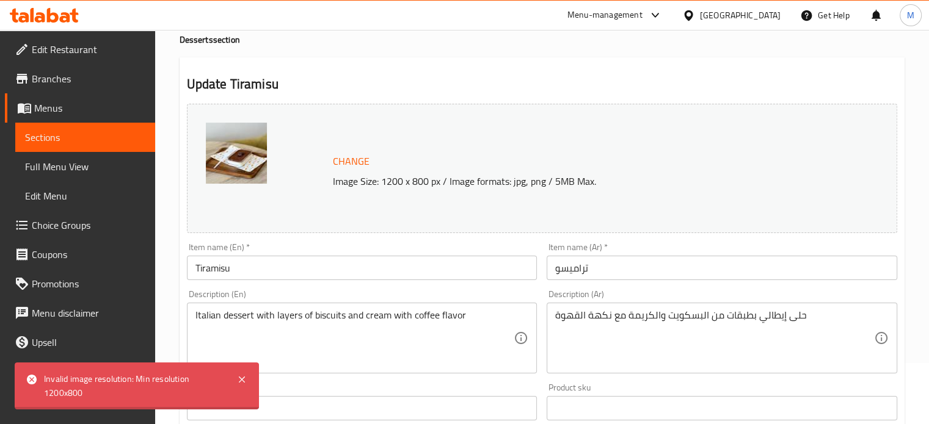
click at [98, 114] on span "Menus" at bounding box center [89, 108] width 111 height 15
